Goal: Information Seeking & Learning: Learn about a topic

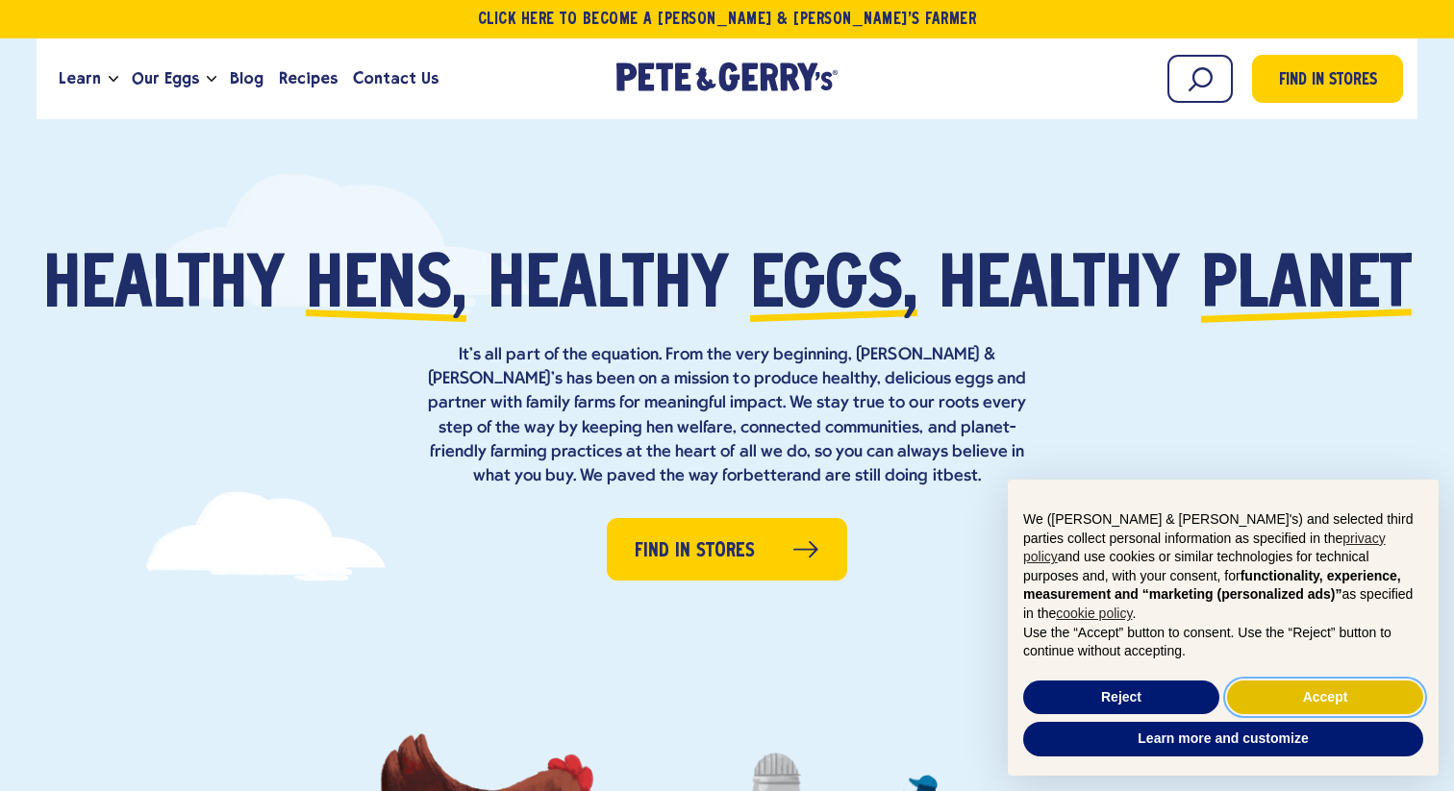
click at [1257, 689] on button "Accept" at bounding box center [1325, 698] width 196 height 35
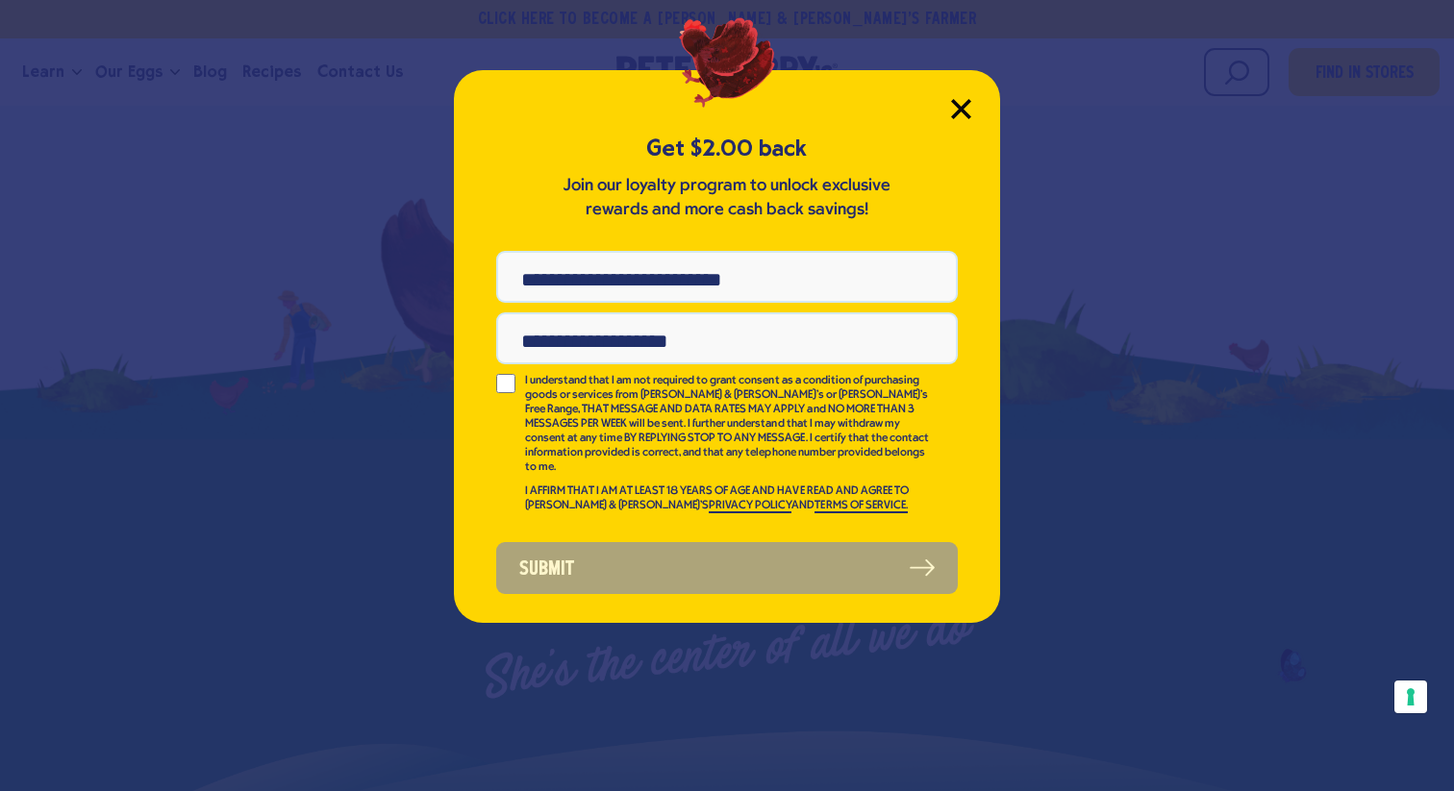
click at [953, 114] on icon "Close Modal" at bounding box center [960, 108] width 17 height 17
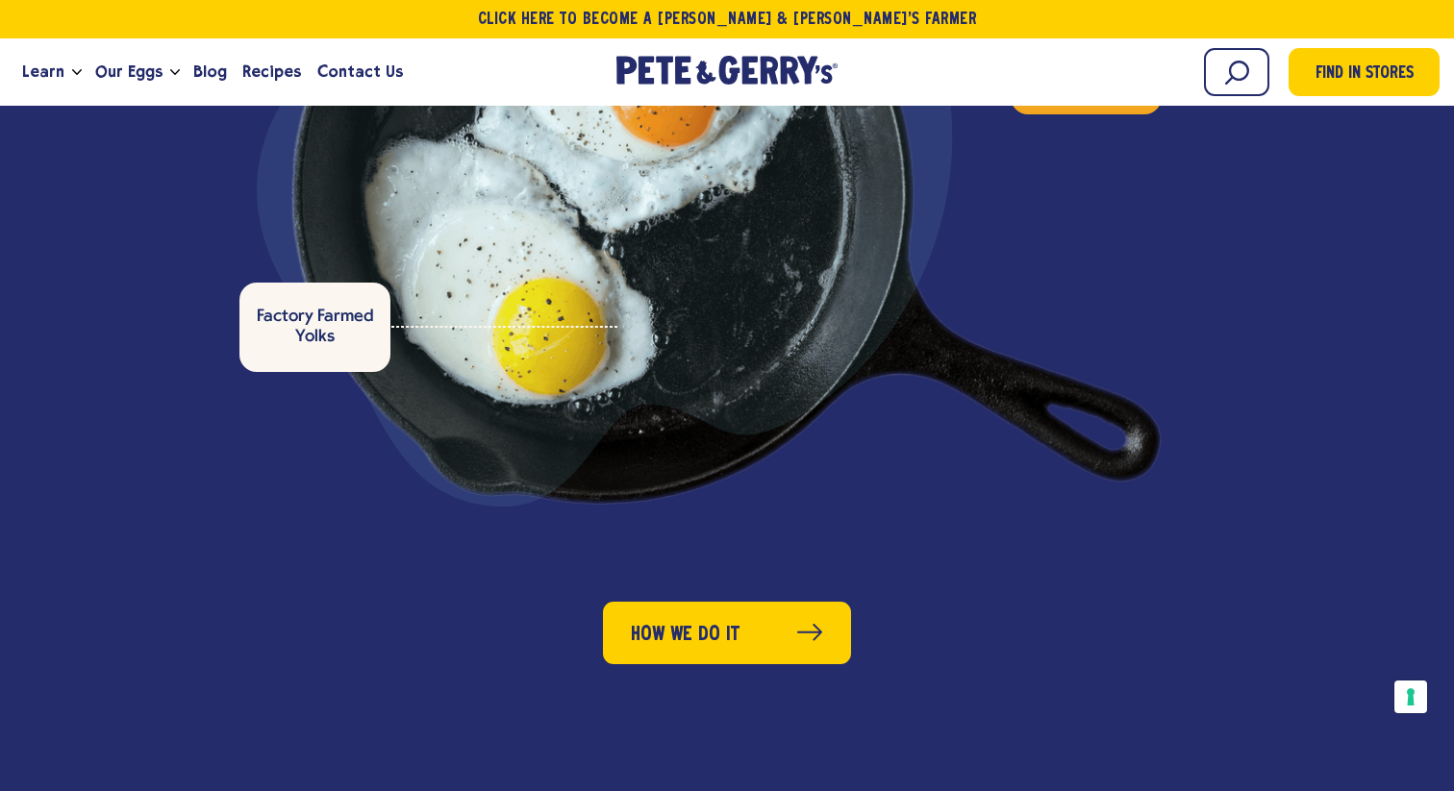
scroll to position [5862, 0]
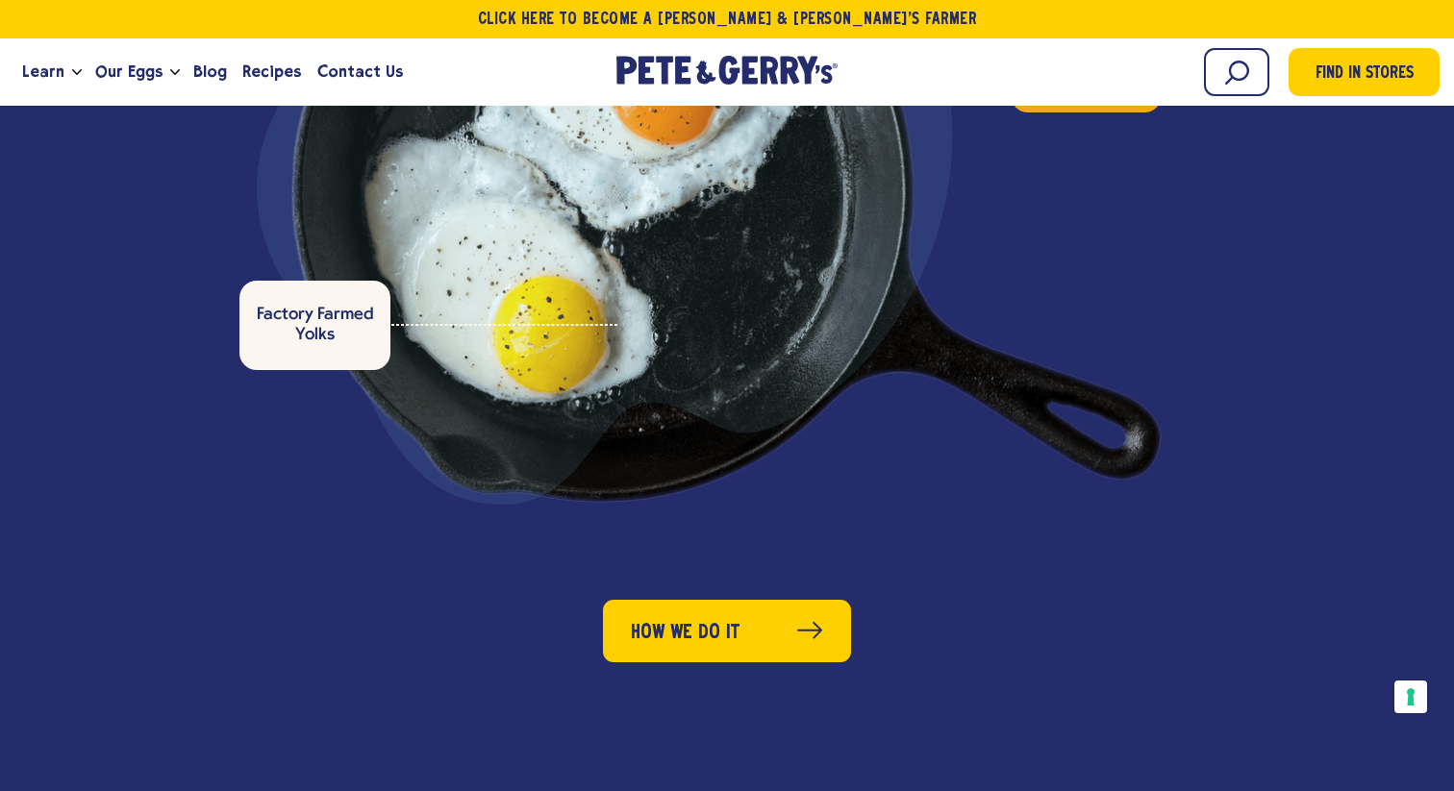
click at [1258, 330] on div "6 g Protein 70 Calories 0 g Sugar files/cast_iron_for_dark_bg_copy.png Our Hens…" at bounding box center [728, 93] width 1188 height 821
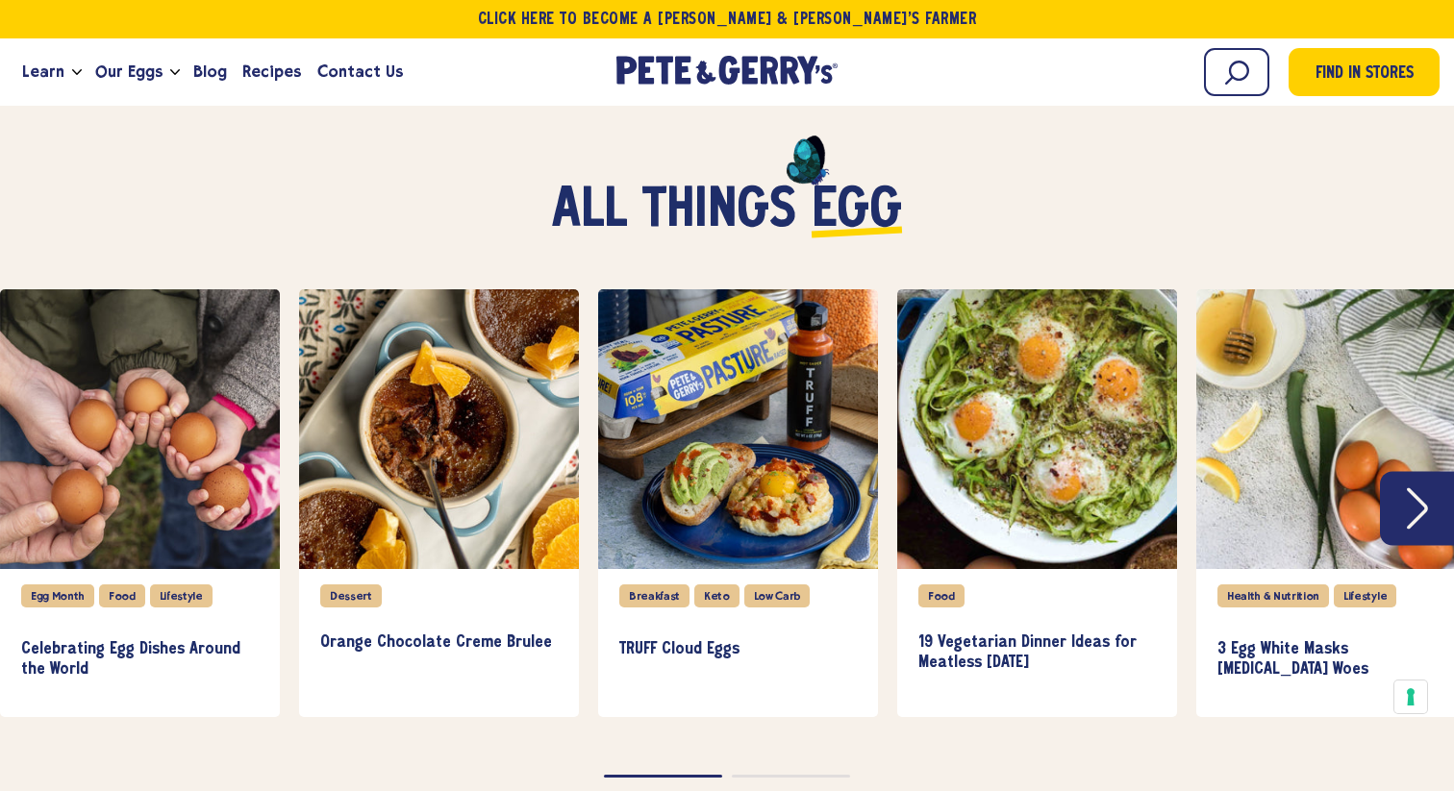
scroll to position [4157, 0]
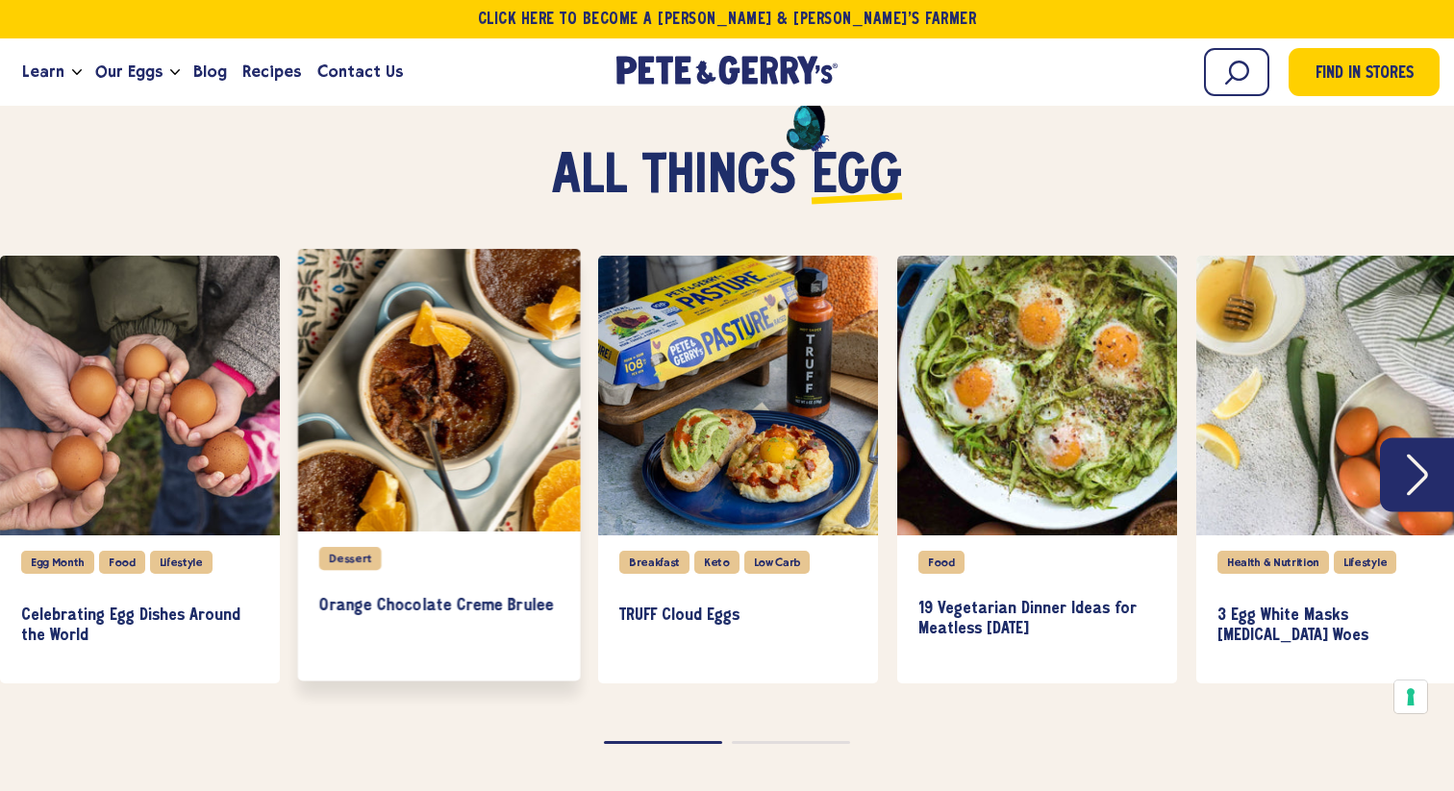
click at [405, 350] on div "slide 2 of 8" at bounding box center [439, 390] width 283 height 283
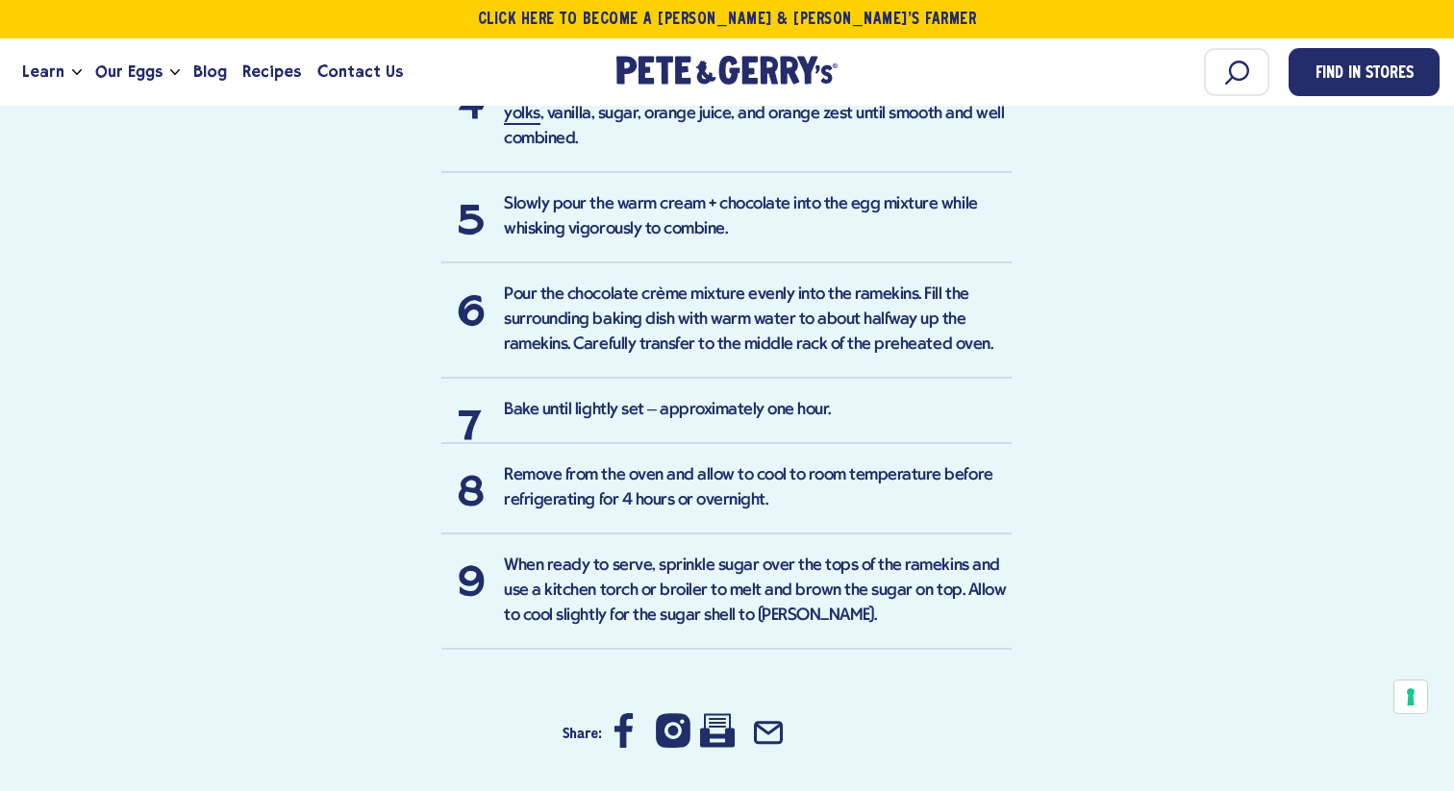
scroll to position [1593, 0]
